Goal: Information Seeking & Learning: Learn about a topic

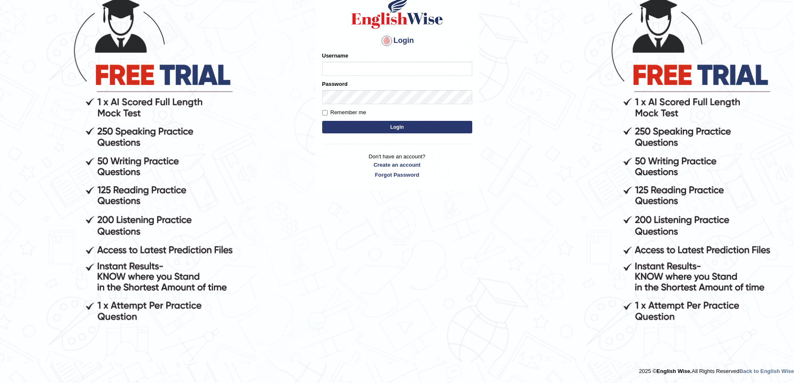
scroll to position [43, 0]
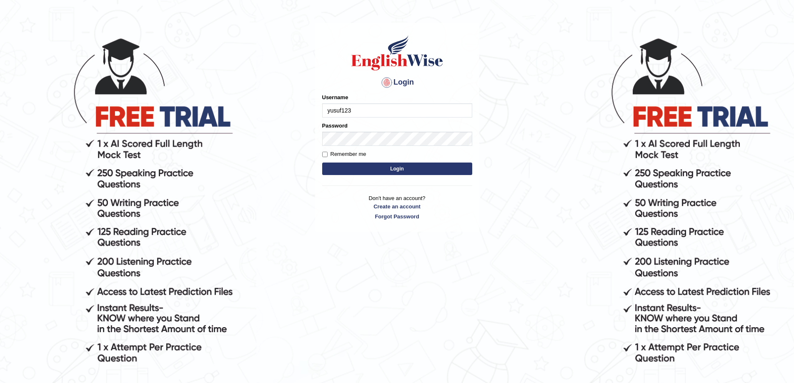
type input "yusuf123"
click at [368, 166] on button "Login" at bounding box center [397, 168] width 150 height 12
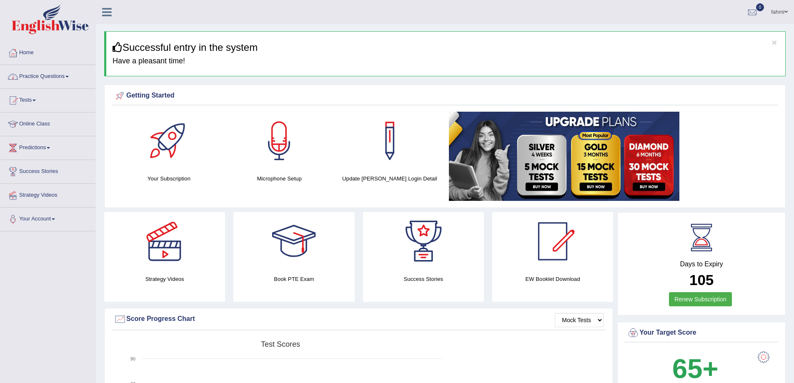
click at [69, 77] on span at bounding box center [66, 77] width 3 height 2
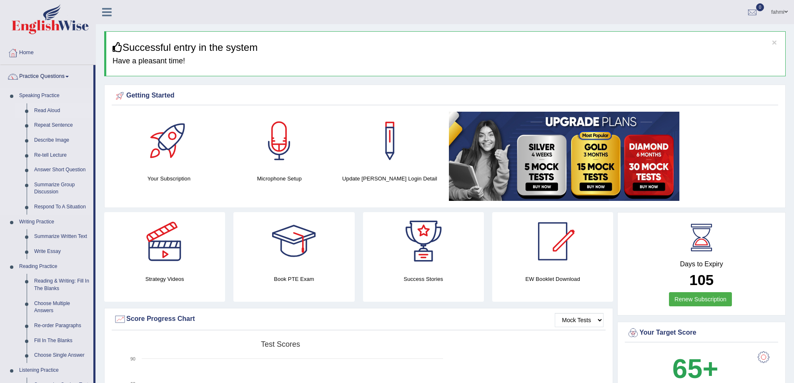
click at [55, 109] on link "Read Aloud" at bounding box center [61, 110] width 63 height 15
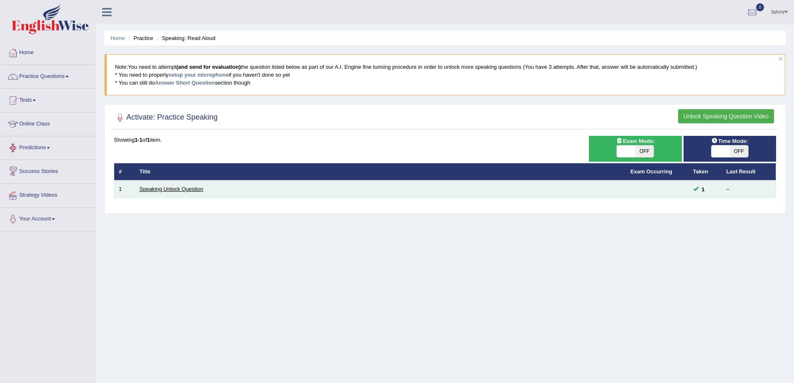
click at [156, 190] on link "Speaking Unlock Question" at bounding box center [172, 189] width 64 height 6
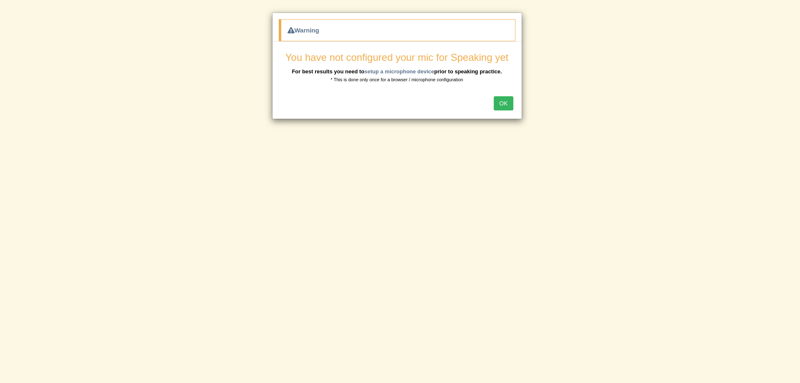
click at [590, 85] on div "Warning You have not configured your mic for Speaking yet For best results you …" at bounding box center [400, 191] width 800 height 383
click at [502, 102] on button "OK" at bounding box center [503, 103] width 19 height 14
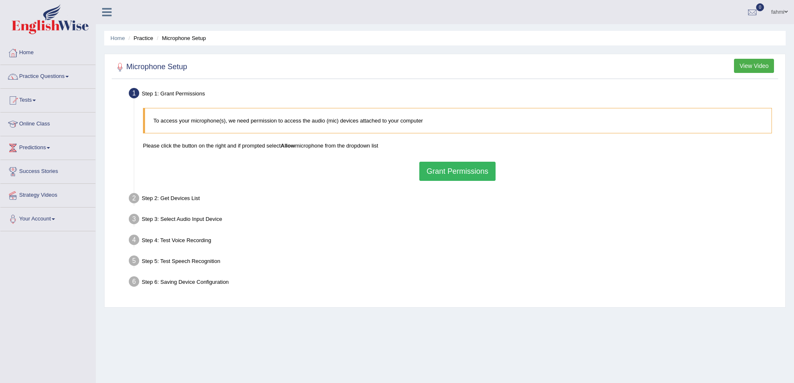
click at [252, 114] on blockquote "To access your microphone(s), we need permission to access the audio (mic) devi…" at bounding box center [457, 120] width 629 height 25
click at [254, 120] on p "To access your microphone(s), we need permission to access the audio (mic) devi…" at bounding box center [458, 121] width 610 height 8
drag, startPoint x: 550, startPoint y: 128, endPoint x: 562, endPoint y: 122, distance: 12.9
click at [553, 127] on blockquote "To access your microphone(s), we need permission to access the audio (mic) devi…" at bounding box center [457, 120] width 629 height 25
click at [767, 63] on button "View Video" at bounding box center [754, 66] width 40 height 14
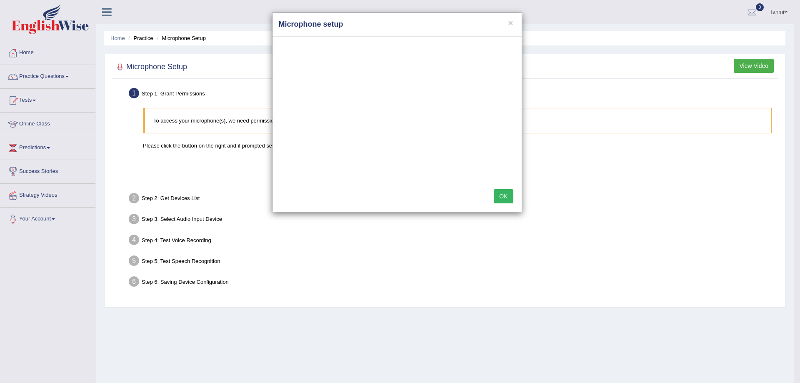
click at [500, 195] on button "OK" at bounding box center [503, 196] width 19 height 14
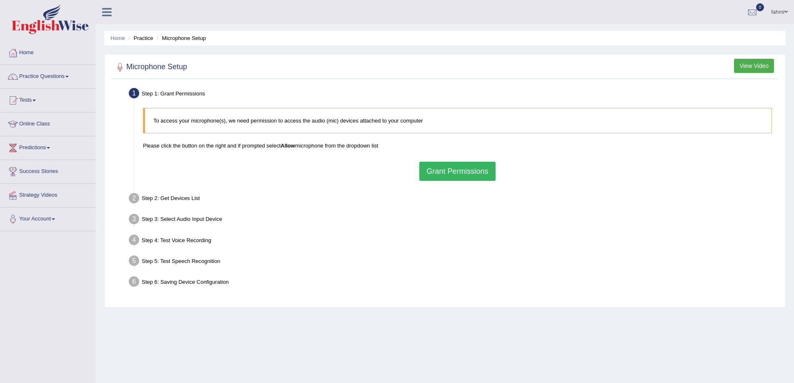
click at [437, 174] on button "Grant Permissions" at bounding box center [457, 171] width 76 height 19
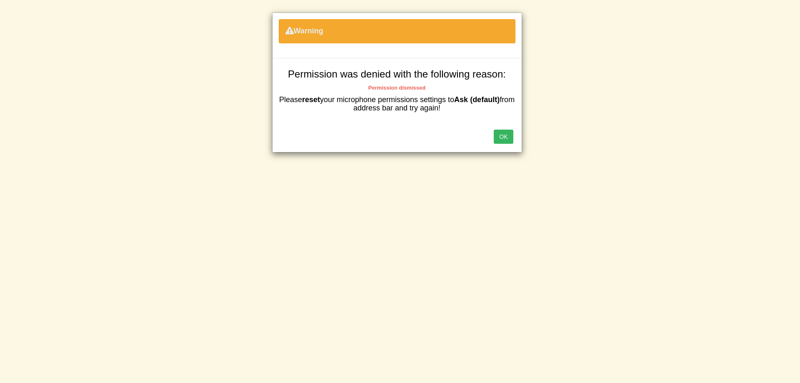
click at [509, 135] on button "OK" at bounding box center [503, 137] width 19 height 14
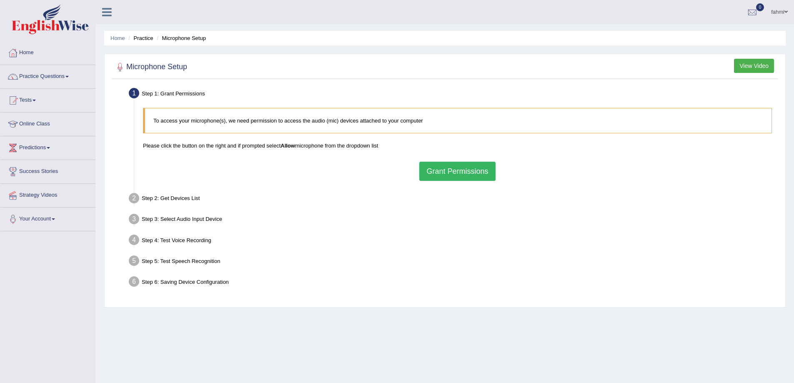
click at [215, 121] on p "To access your microphone(s), we need permission to access the audio (mic) devi…" at bounding box center [458, 121] width 610 height 8
click at [41, 73] on link "Practice Questions" at bounding box center [47, 75] width 95 height 21
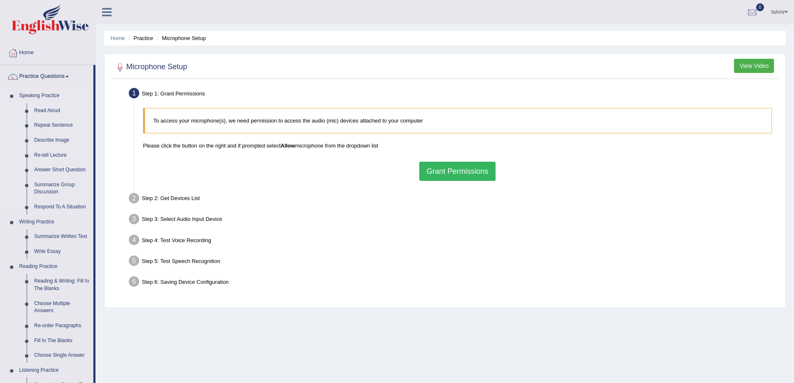
click at [42, 110] on link "Read Aloud" at bounding box center [61, 110] width 63 height 15
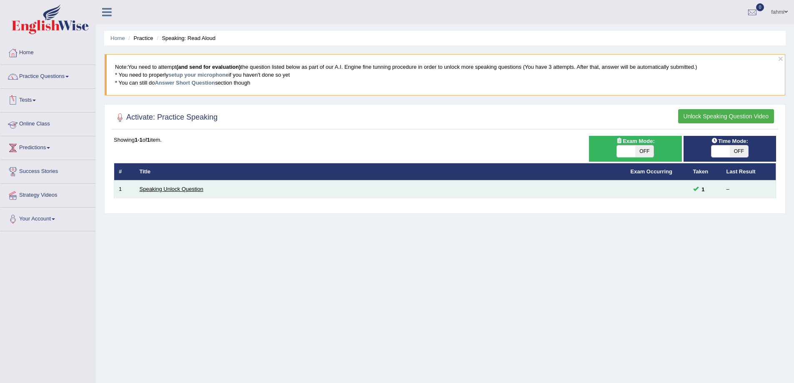
click at [169, 188] on link "Speaking Unlock Question" at bounding box center [172, 189] width 64 height 6
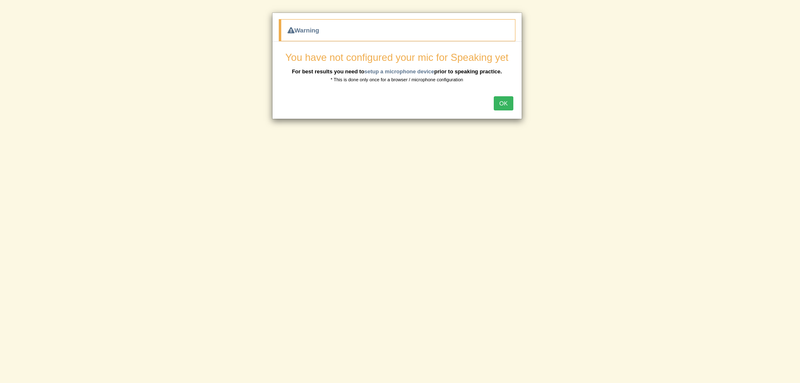
click at [506, 99] on button "OK" at bounding box center [503, 103] width 19 height 14
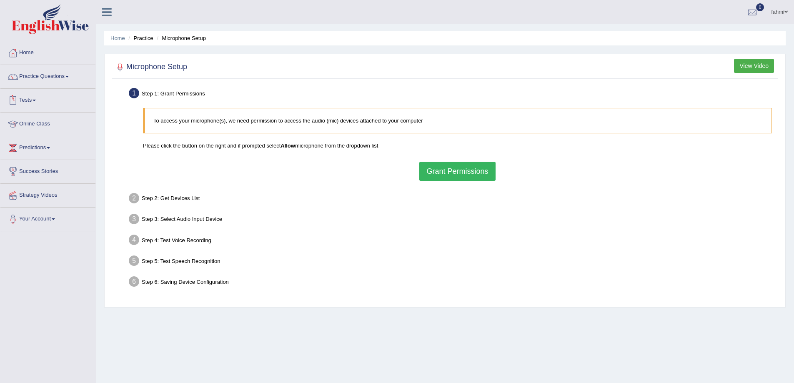
click at [40, 101] on link "Tests" at bounding box center [47, 99] width 95 height 21
click at [34, 133] on link "Take Mock Test" at bounding box center [54, 134] width 78 height 15
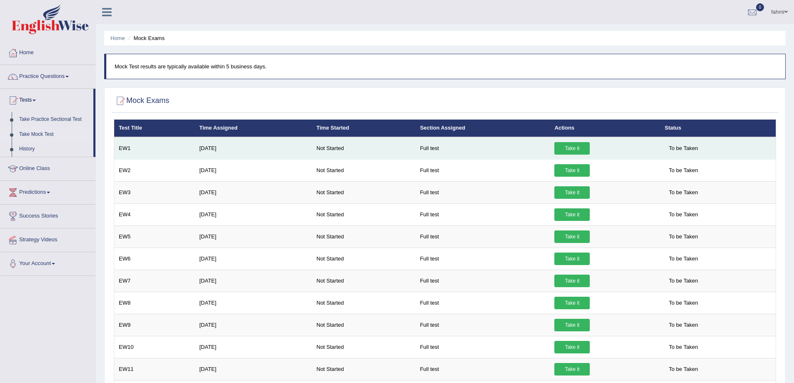
click at [579, 144] on link "Take it" at bounding box center [571, 148] width 35 height 12
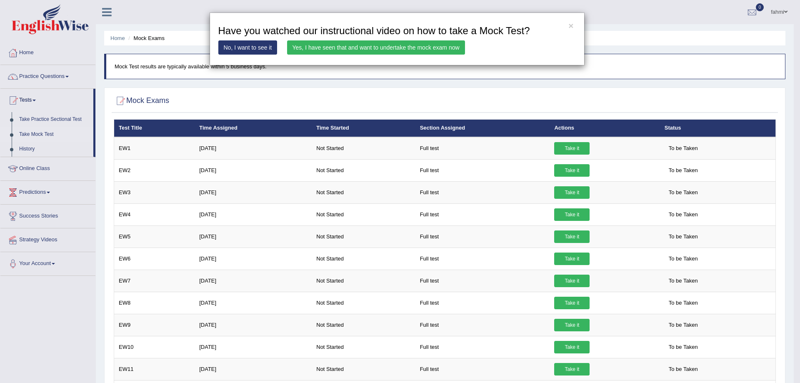
click at [264, 49] on link "No, I want to see it" at bounding box center [247, 47] width 59 height 14
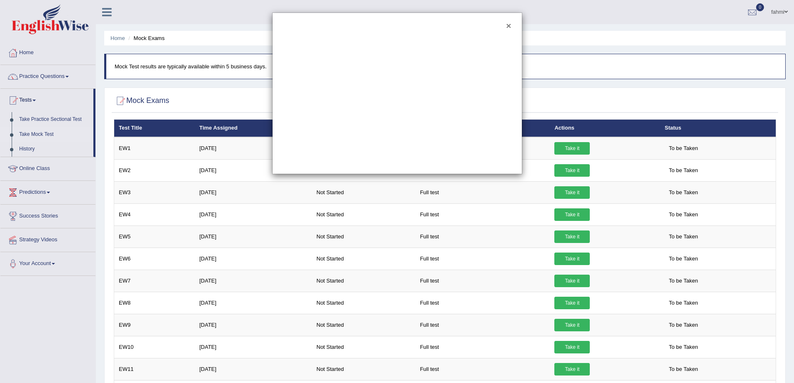
click at [507, 24] on button "×" at bounding box center [508, 25] width 5 height 9
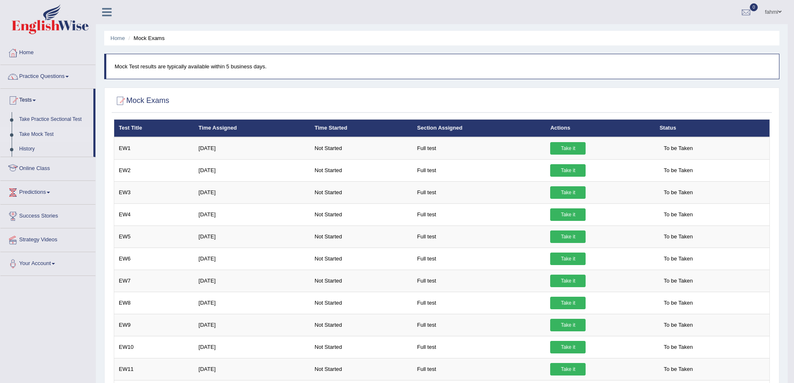
click at [42, 166] on link "Online Class" at bounding box center [47, 167] width 95 height 21
